Goal: Information Seeking & Learning: Understand process/instructions

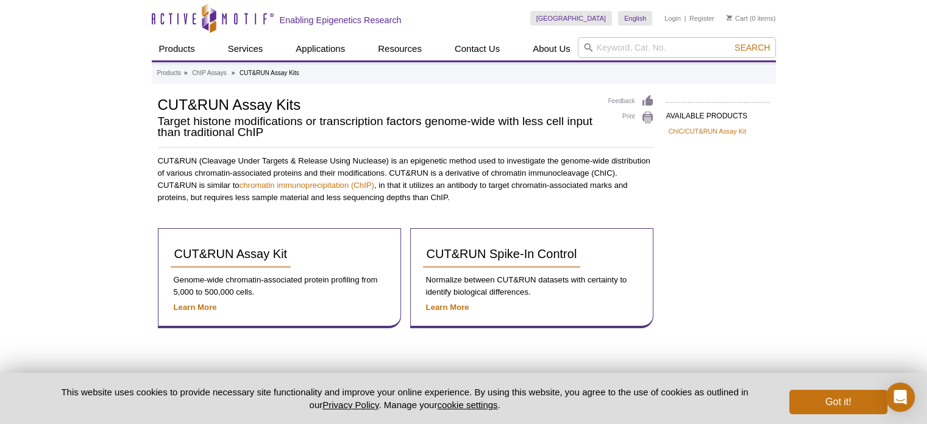
scroll to position [62, 0]
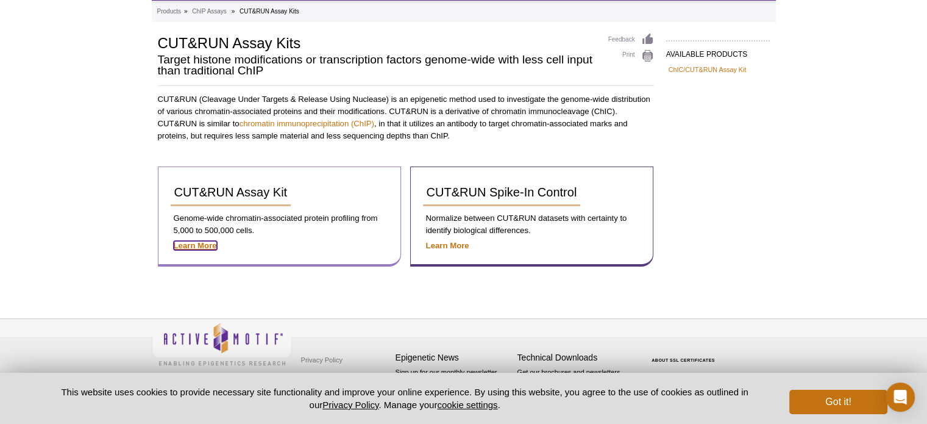
click at [198, 245] on strong "Learn More" at bounding box center [195, 245] width 43 height 9
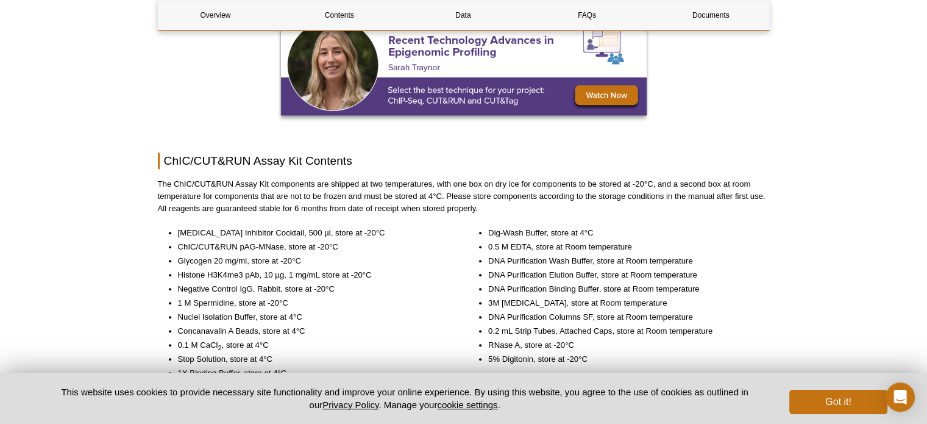
scroll to position [1292, 0]
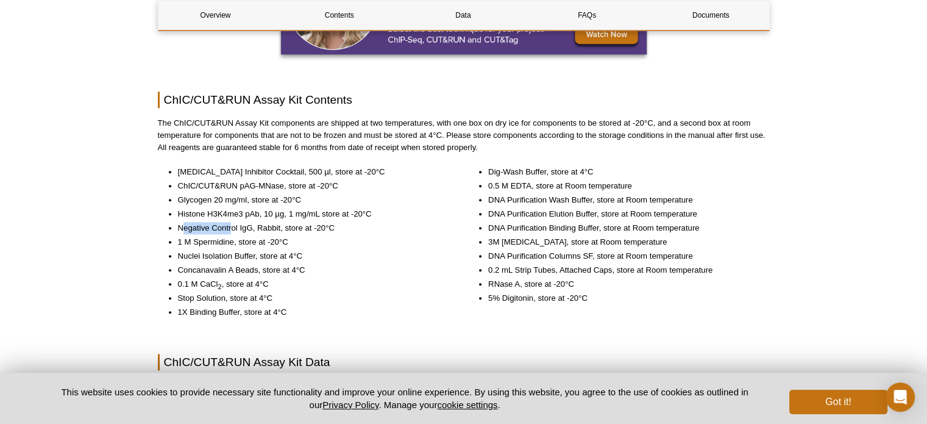
drag, startPoint x: 183, startPoint y: 228, endPoint x: 230, endPoint y: 226, distance: 47.6
click at [230, 226] on li "Negative Control IgG, Rabbit, store at -20°C" at bounding box center [312, 228] width 269 height 12
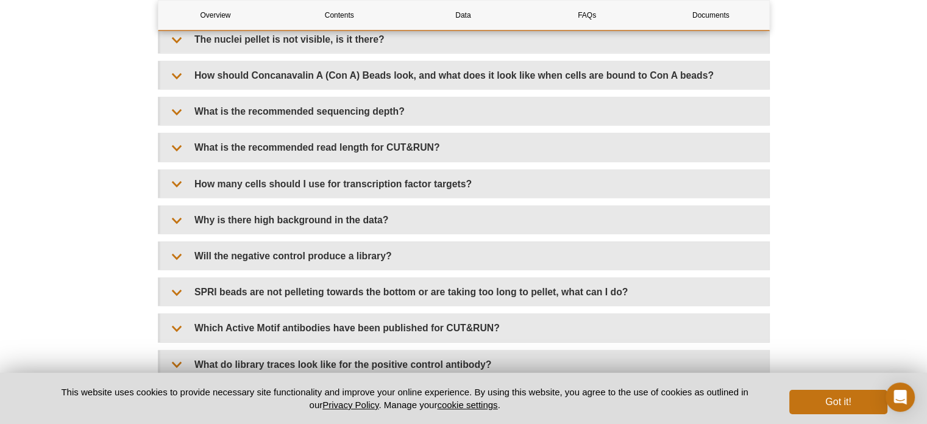
scroll to position [3536, 0]
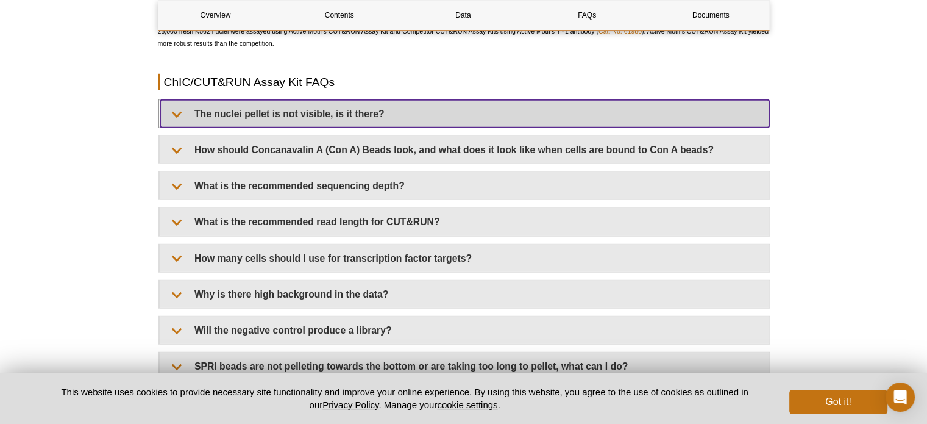
click at [471, 116] on summary "The nuclei pellet is not visible, is it there?" at bounding box center [464, 113] width 609 height 27
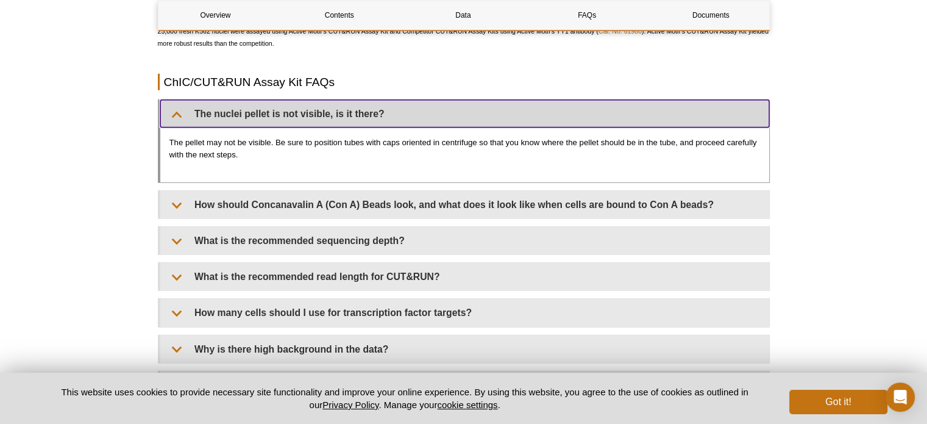
click at [471, 116] on summary "The nuclei pellet is not visible, is it there?" at bounding box center [464, 113] width 609 height 27
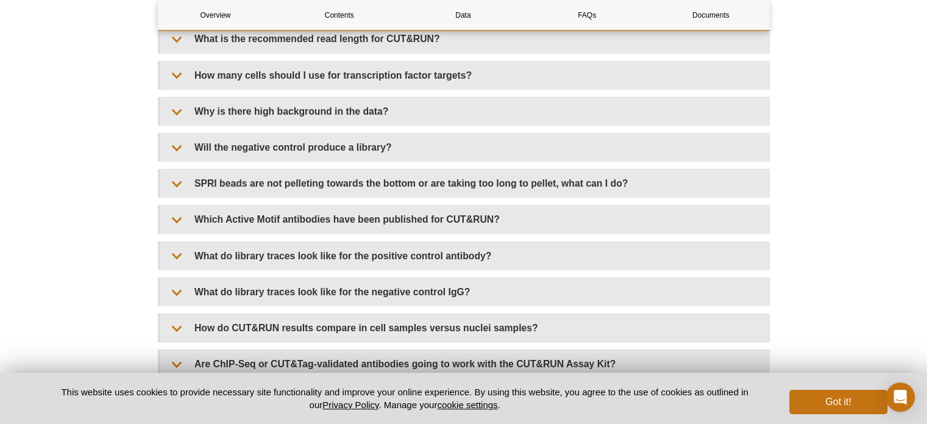
scroll to position [3780, 0]
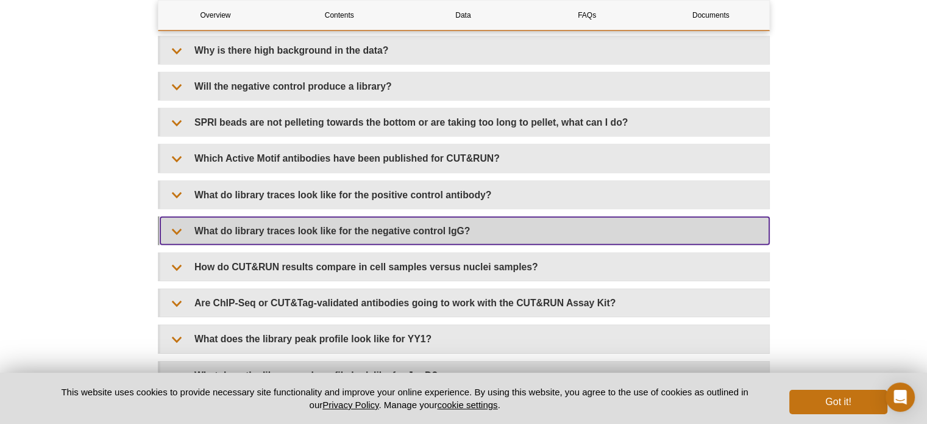
click at [699, 229] on summary "What do library traces look like for the negative control IgG?" at bounding box center [464, 230] width 609 height 27
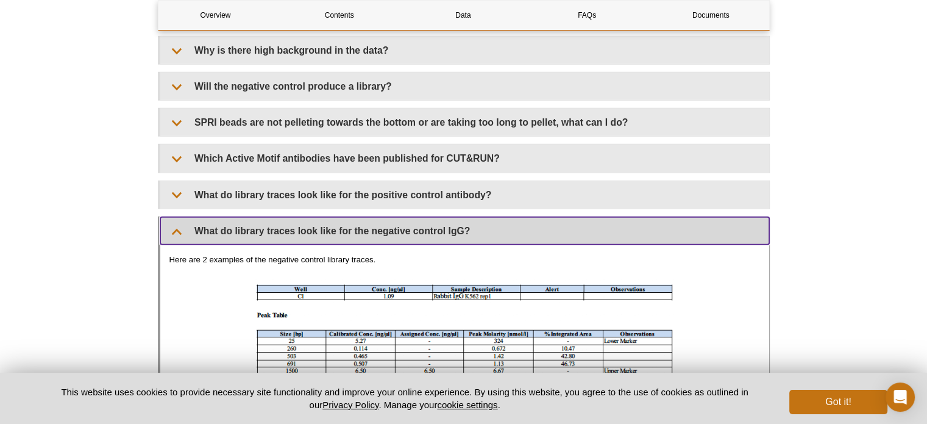
click at [699, 229] on summary "What do library traces look like for the negative control IgG?" at bounding box center [464, 230] width 609 height 27
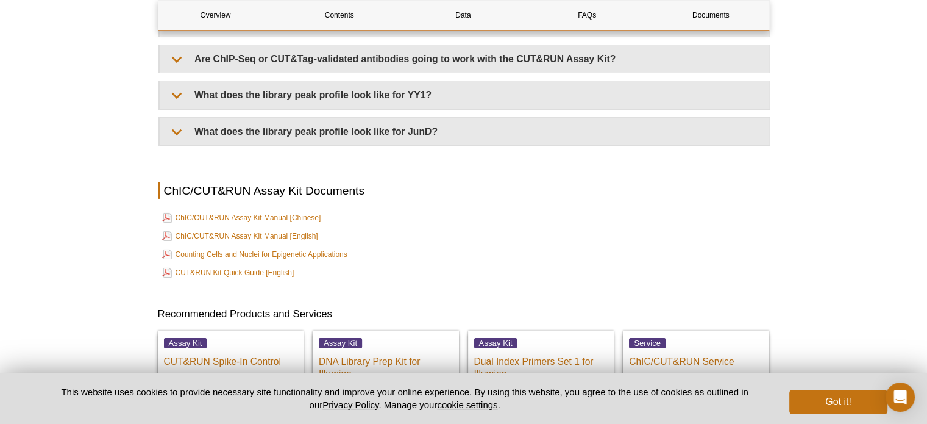
scroll to position [4084, 0]
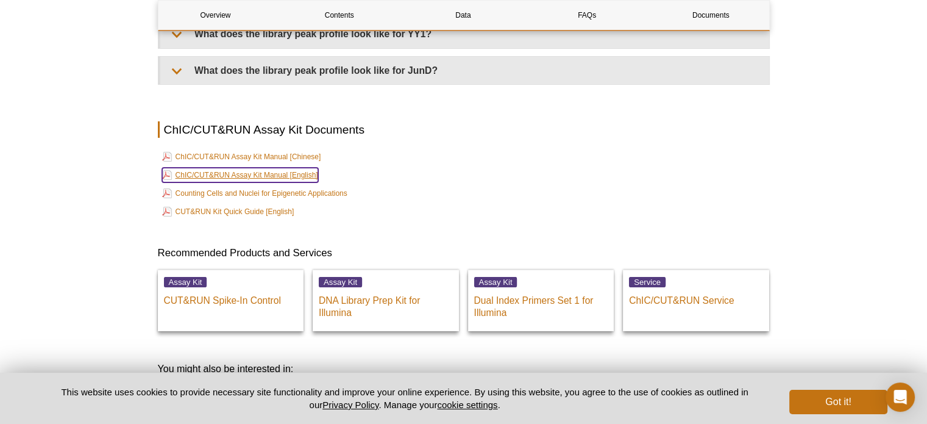
click at [280, 171] on link "ChIC/CUT&RUN Assay Kit Manual [English]" at bounding box center [240, 175] width 156 height 15
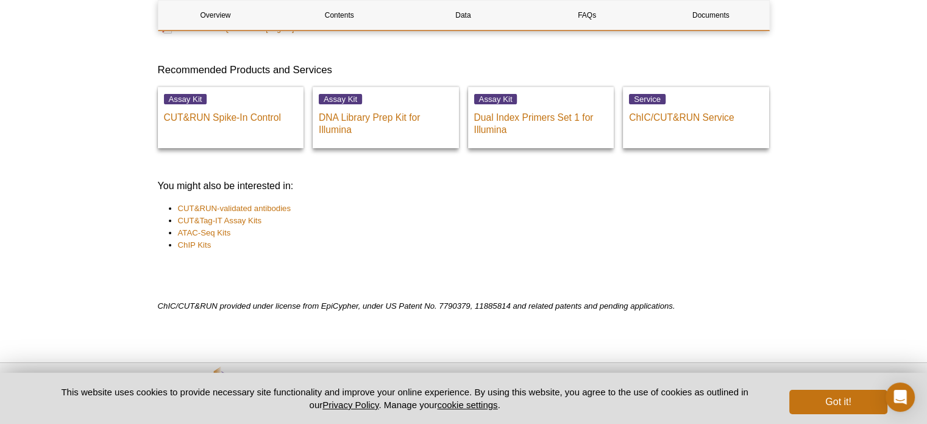
scroll to position [4312, 0]
